Goal: Task Accomplishment & Management: Manage account settings

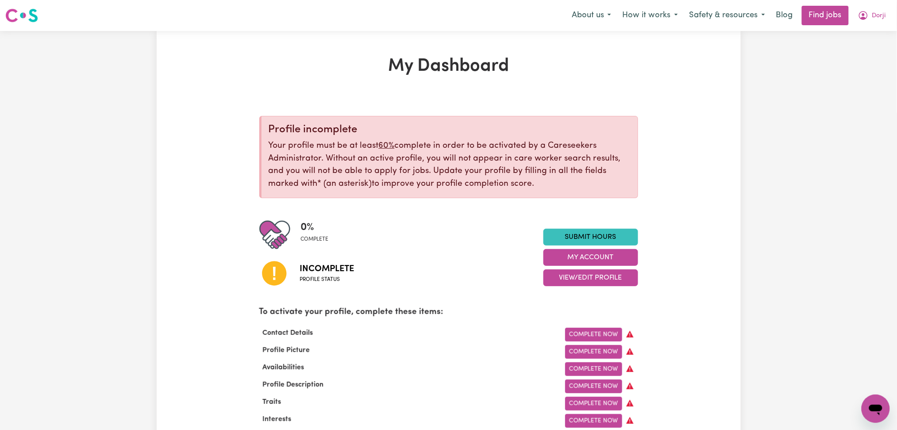
drag, startPoint x: 881, startPoint y: 23, endPoint x: 861, endPoint y: 64, distance: 45.1
click at [880, 26] on nav "Menu About us How it works Safety & resources Blog Find jobs Dorji" at bounding box center [448, 15] width 897 height 31
drag, startPoint x: 869, startPoint y: 15, endPoint x: 867, endPoint y: 23, distance: 8.7
click at [869, 15] on button "Dorji" at bounding box center [872, 15] width 39 height 19
click at [861, 70] on link "Logout" at bounding box center [857, 67] width 70 height 17
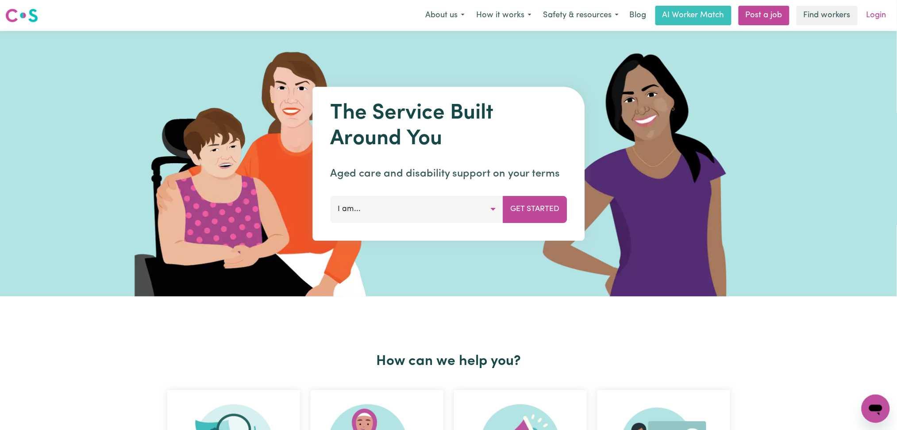
click at [870, 13] on link "Login" at bounding box center [876, 15] width 31 height 19
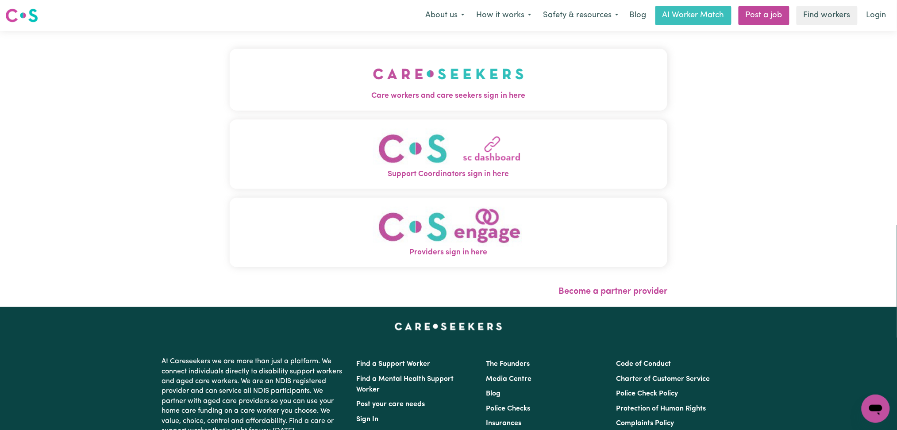
click at [328, 93] on span "Care workers and care seekers sign in here" at bounding box center [449, 96] width 438 height 12
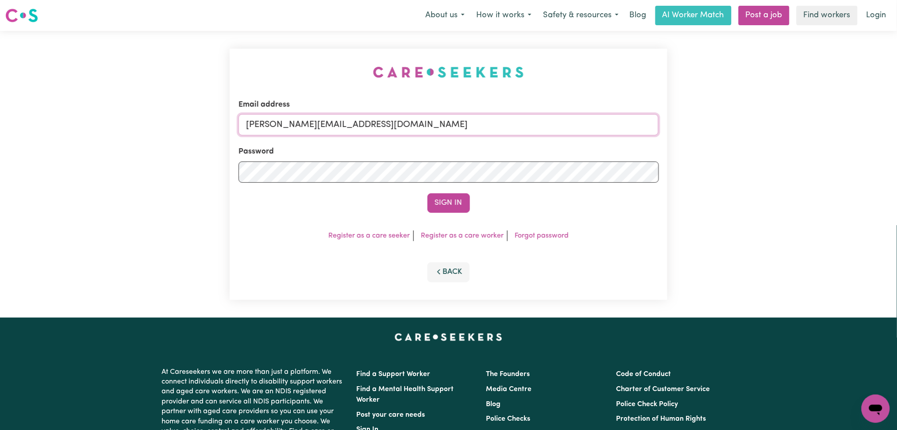
drag, startPoint x: 339, startPoint y: 126, endPoint x: 334, endPoint y: 135, distance: 10.9
click at [338, 126] on input "[PERSON_NAME][EMAIL_ADDRESS][DOMAIN_NAME]" at bounding box center [449, 124] width 421 height 21
drag, startPoint x: 293, startPoint y: 120, endPoint x: 581, endPoint y: 130, distance: 288.8
click at [581, 130] on input "Superuser~[EMAIL_ADDRESS][DOMAIN_NAME]" at bounding box center [449, 124] width 421 height 21
type input "Superuser~[EMAIL_ADDRESS][DOMAIN_NAME]"
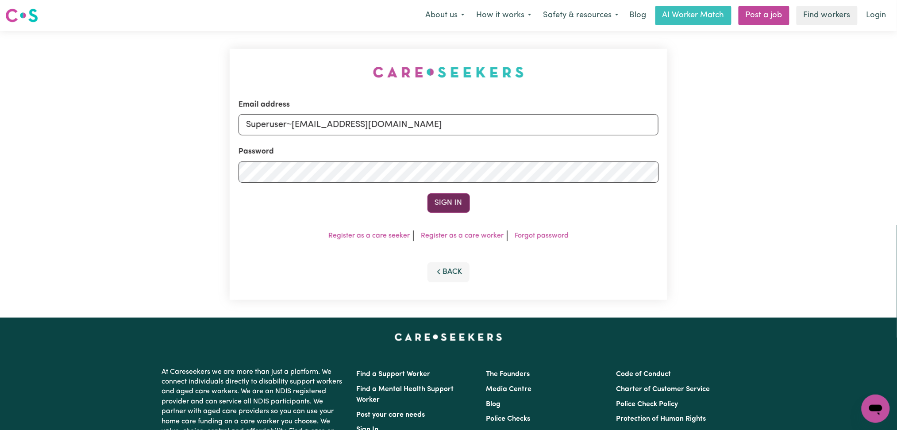
click at [440, 197] on button "Sign In" at bounding box center [449, 202] width 42 height 19
